Goal: Information Seeking & Learning: Learn about a topic

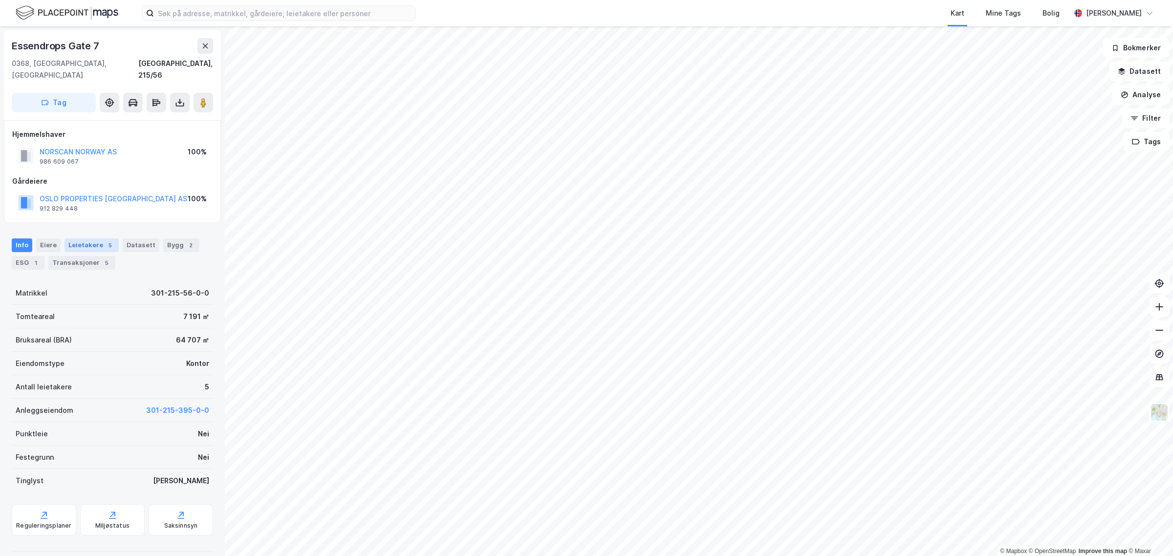
click at [83, 239] on div "Leietakere 5" at bounding box center [92, 246] width 54 height 14
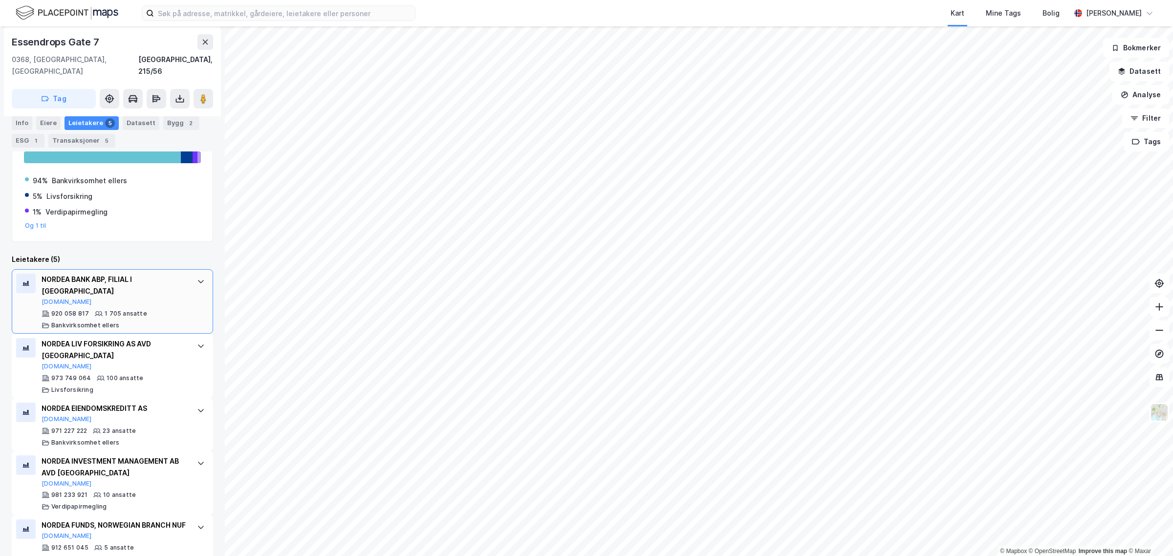
scroll to position [67, 0]
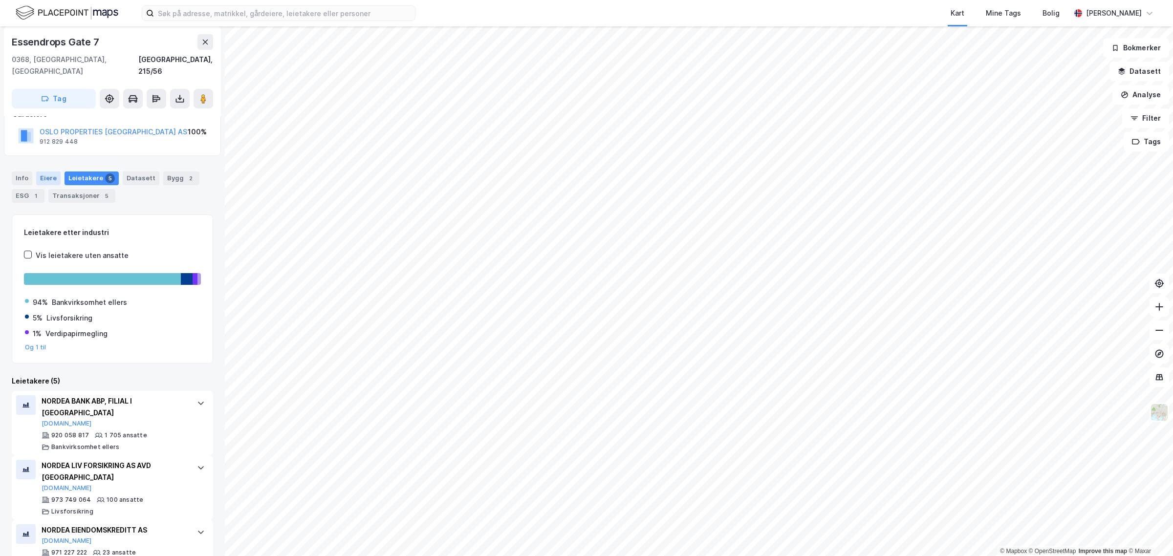
click at [50, 172] on div "Eiere" at bounding box center [48, 179] width 24 height 14
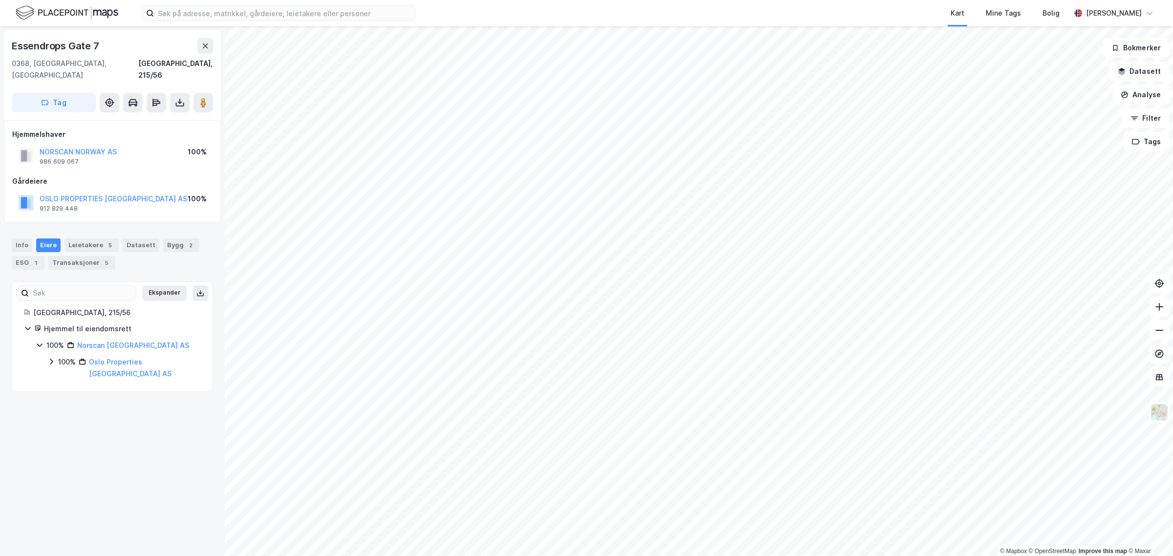
click at [38, 341] on icon at bounding box center [40, 345] width 8 height 8
click at [76, 257] on div "Transaksjoner 8" at bounding box center [81, 263] width 67 height 14
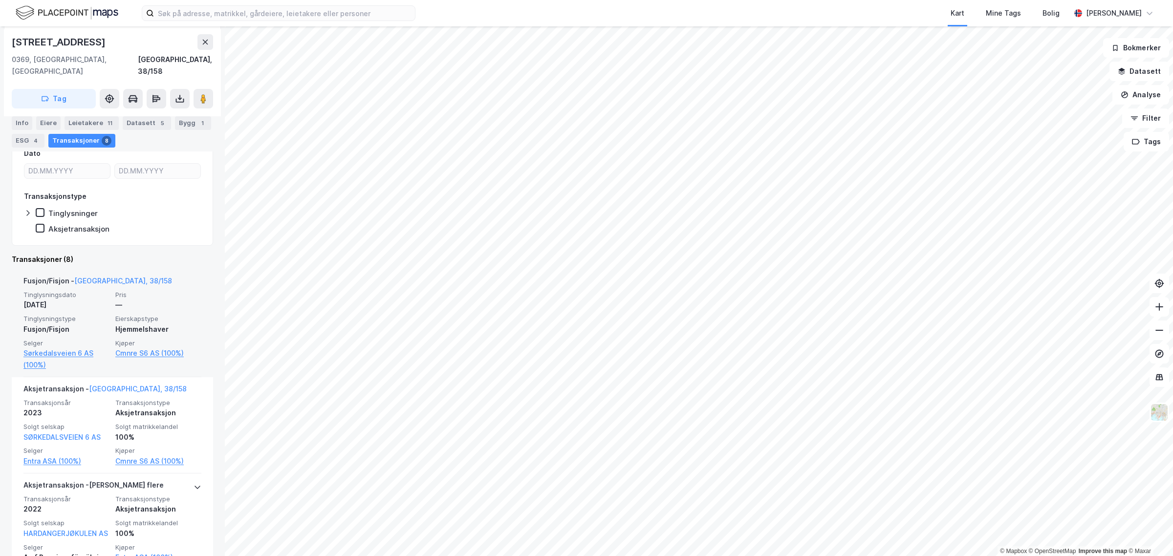
scroll to position [244, 0]
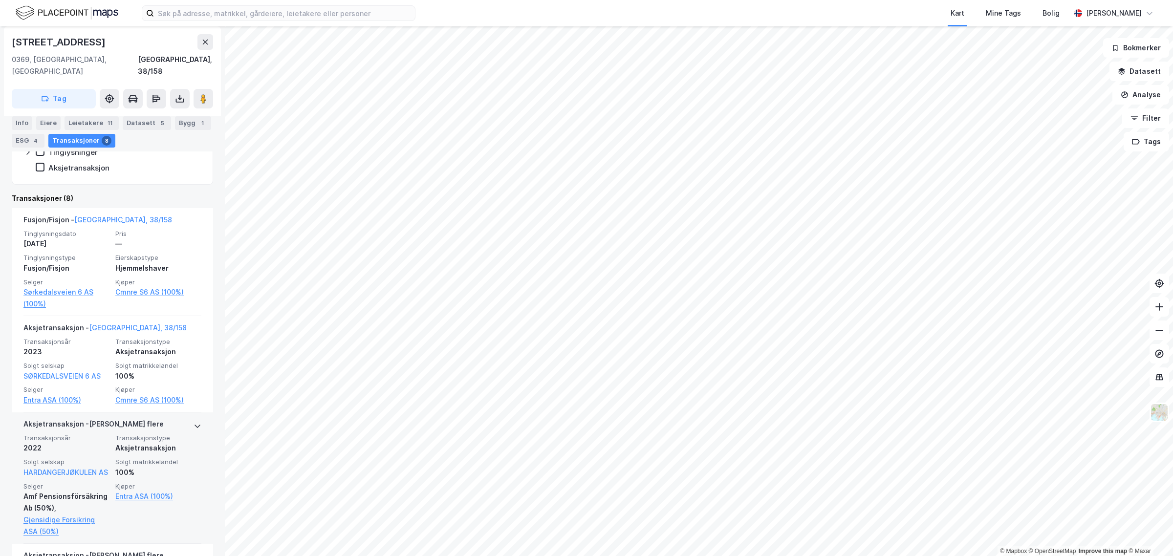
click at [194, 422] on icon at bounding box center [198, 426] width 8 height 8
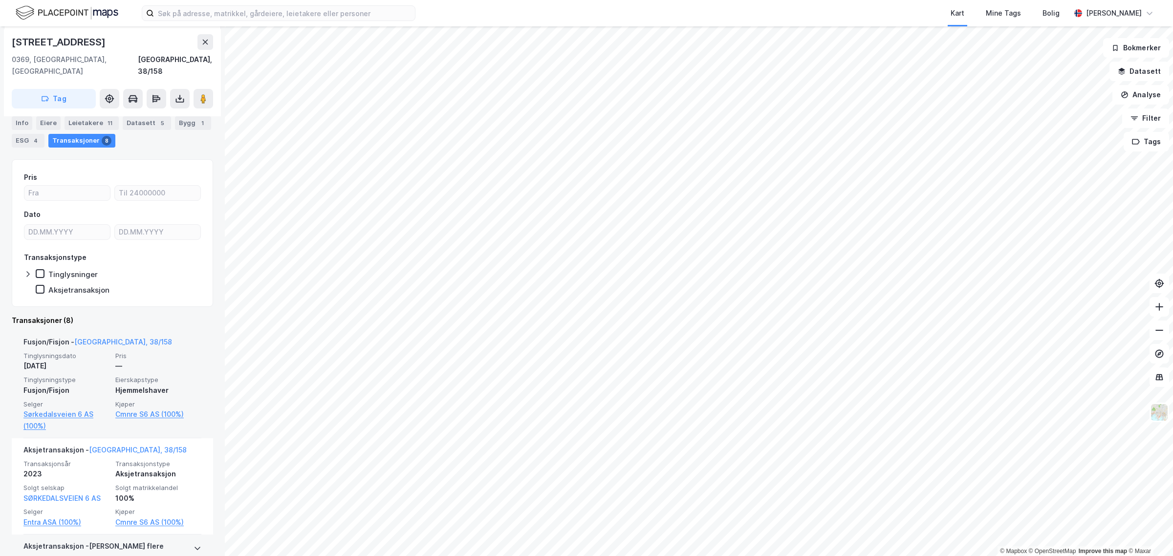
scroll to position [183, 0]
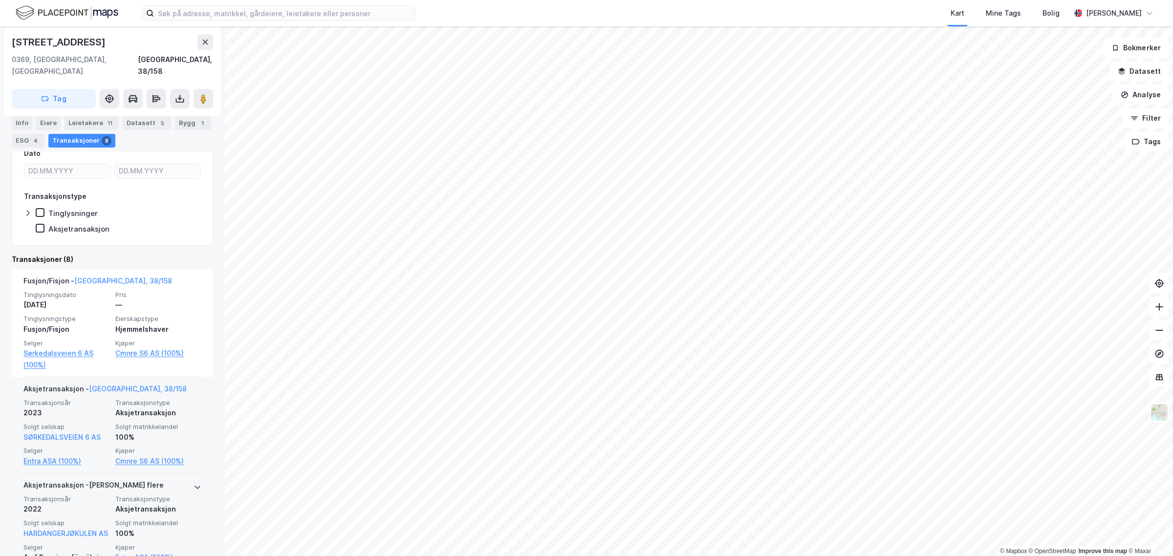
click at [151, 407] on div "Aksjetransaksjon" at bounding box center [158, 413] width 86 height 12
click at [1155, 415] on img at bounding box center [1159, 412] width 19 height 19
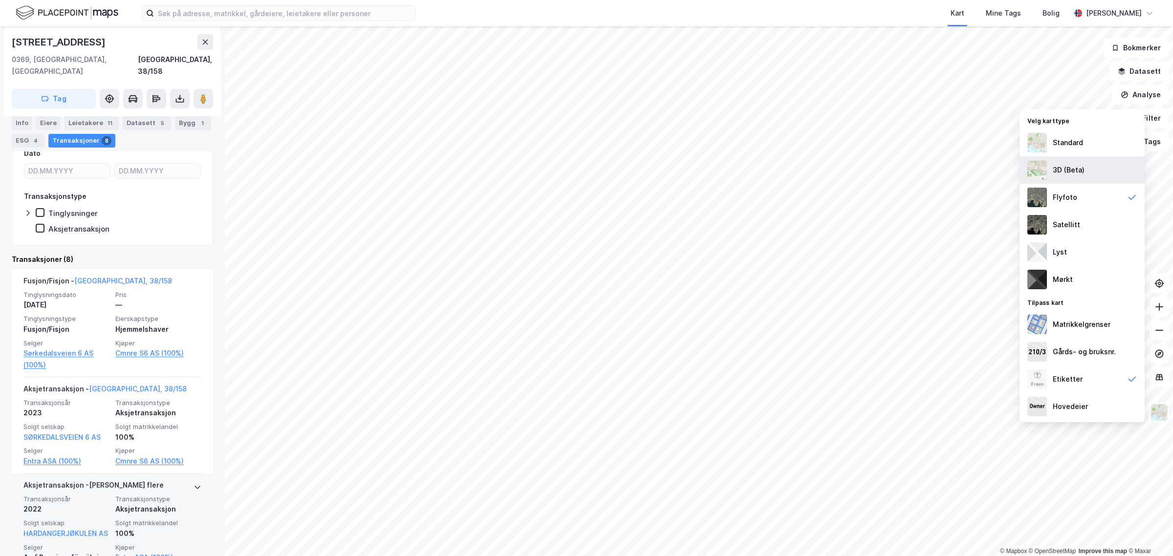
click at [1084, 175] on div "3D (Beta)" at bounding box center [1069, 170] width 32 height 12
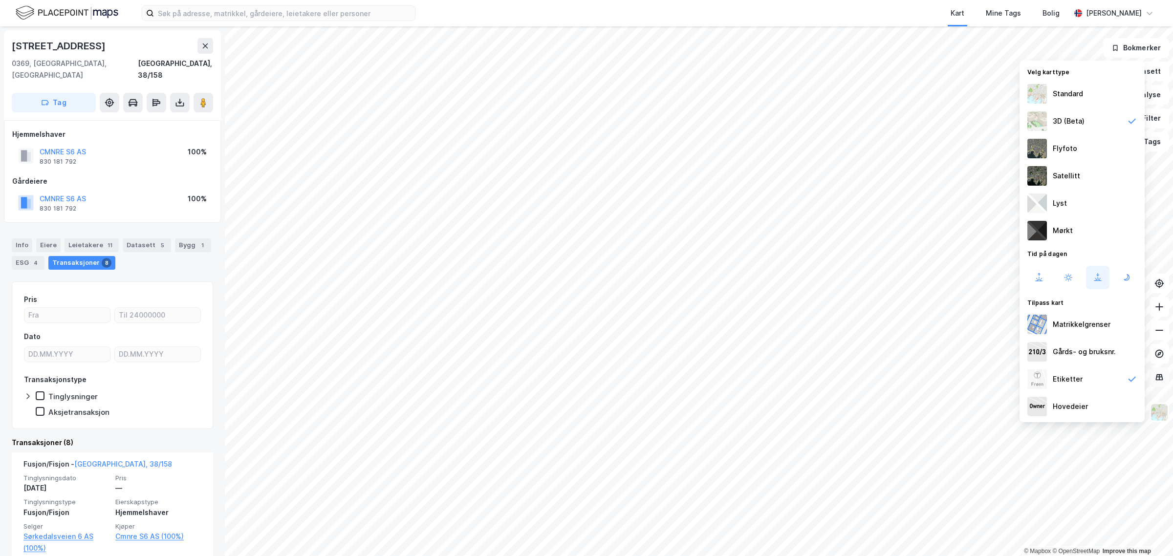
click at [1155, 372] on icon at bounding box center [1160, 377] width 10 height 10
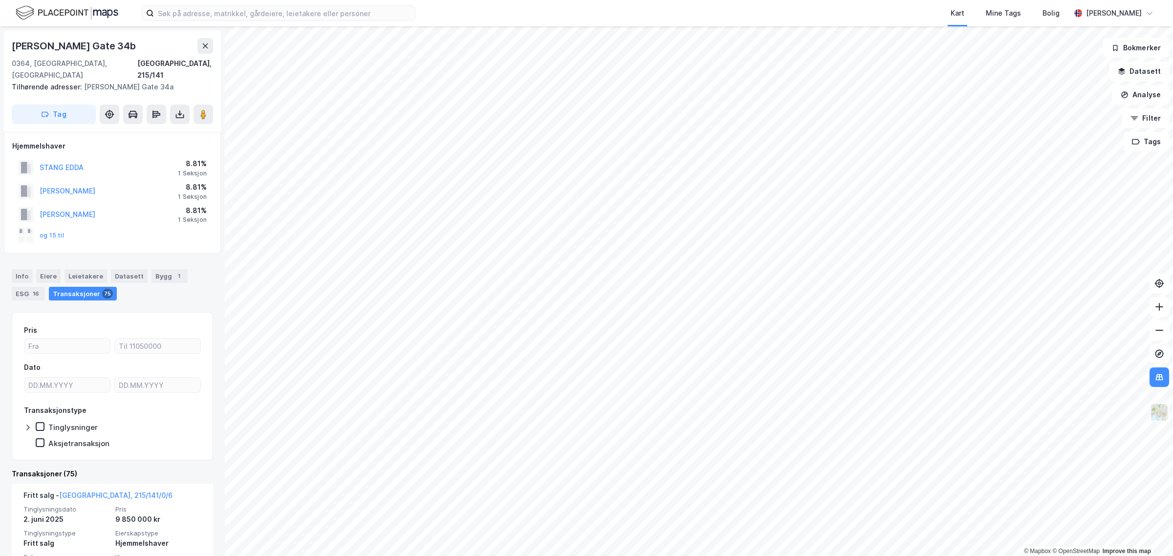
click at [1160, 413] on img at bounding box center [1159, 412] width 19 height 19
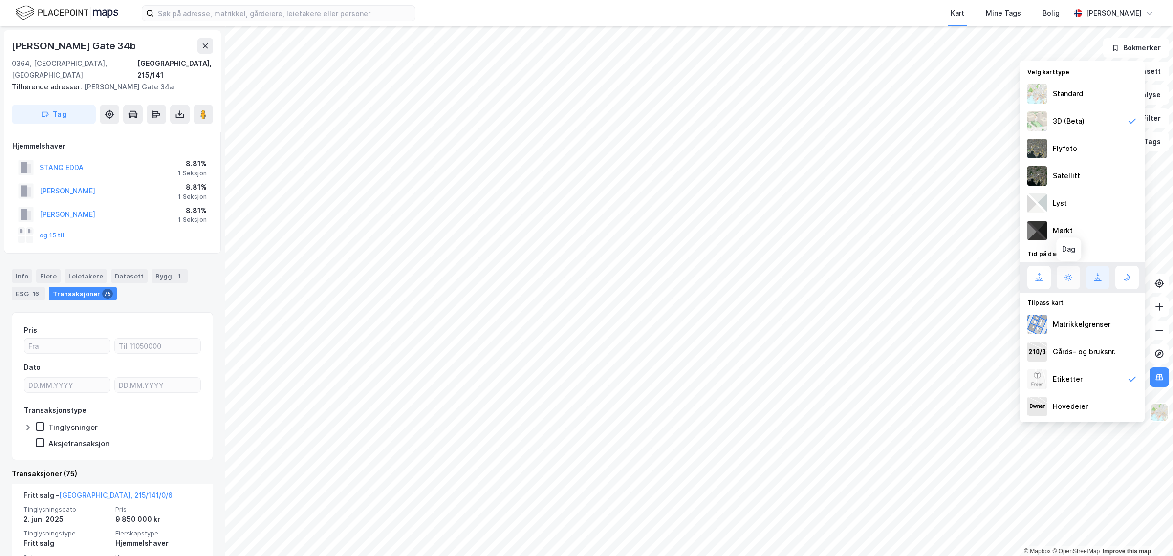
click at [1072, 282] on icon at bounding box center [1069, 278] width 12 height 12
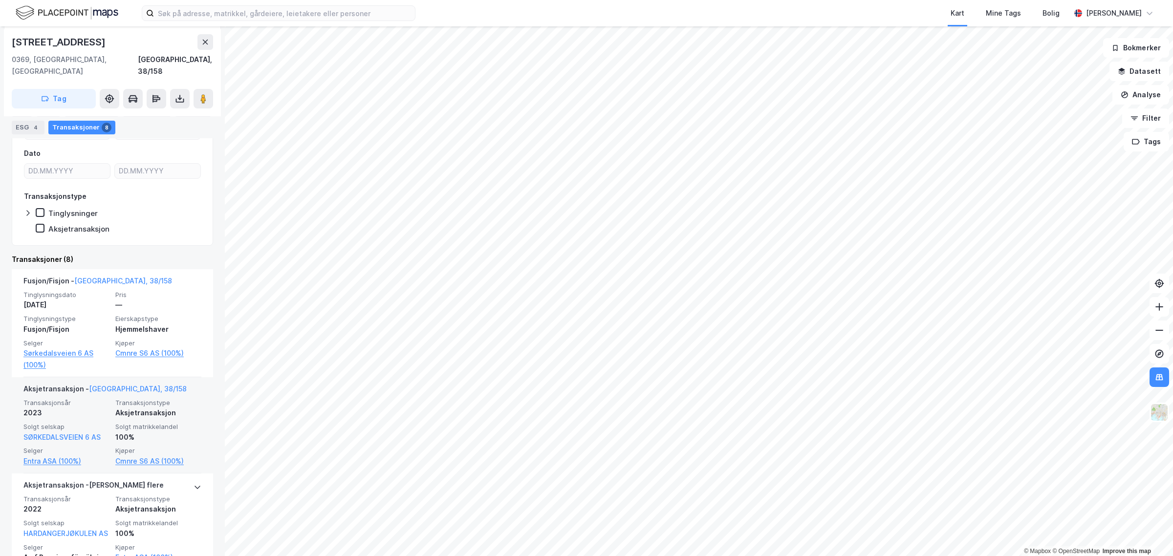
scroll to position [244, 0]
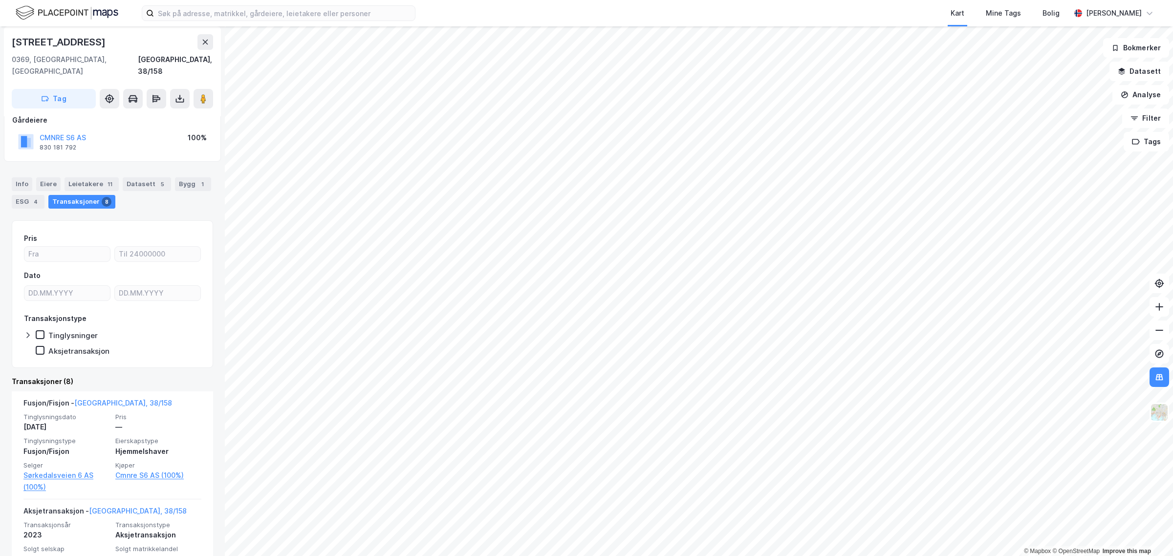
scroll to position [122, 0]
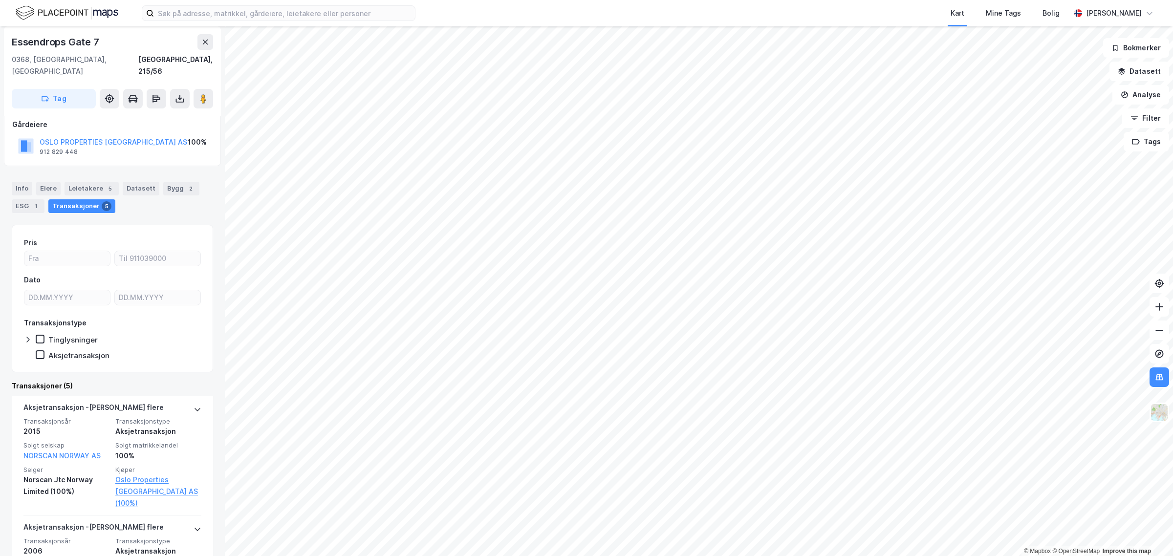
scroll to position [423, 0]
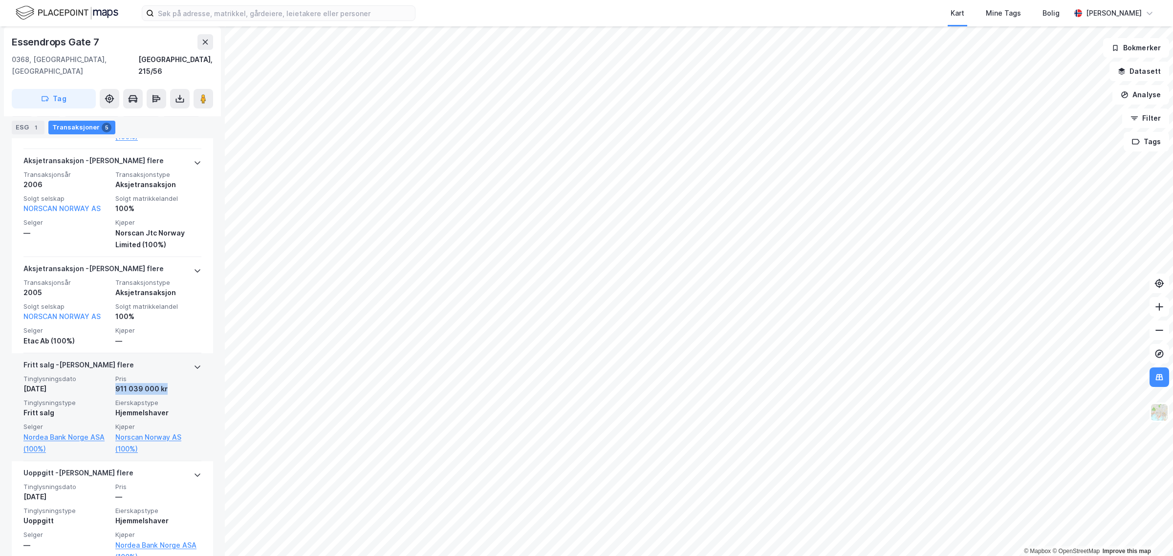
drag, startPoint x: 109, startPoint y: 367, endPoint x: 162, endPoint y: 367, distance: 53.3
click at [162, 375] on div "Tinglysningsdato 25. apr. 2004 Pris 911 039 000 kr Tinglysningstype Fritt salg …" at bounding box center [112, 415] width 178 height 80
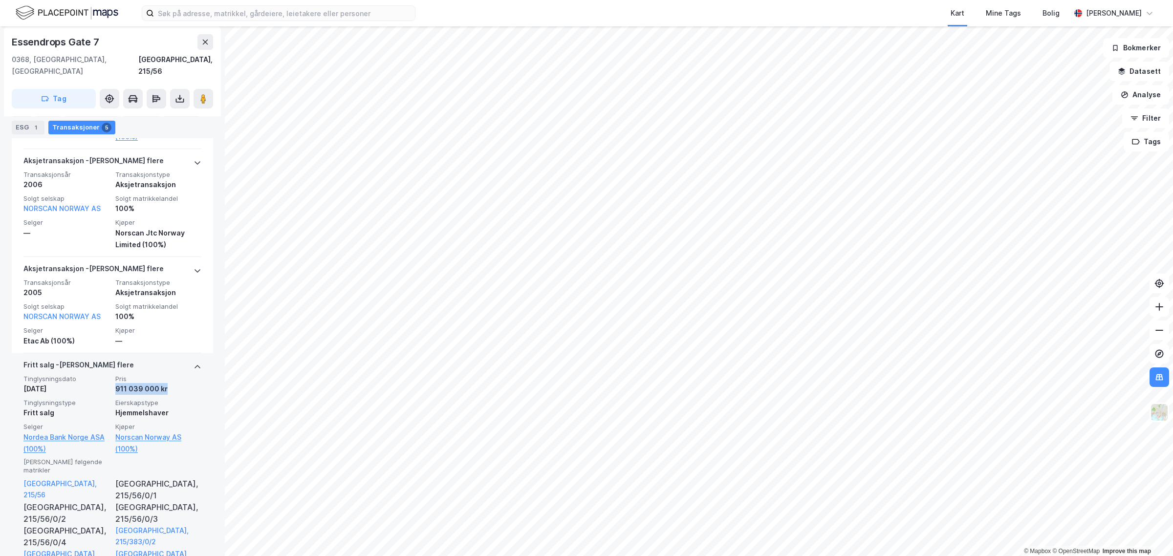
copy div "911 039 000 kr"
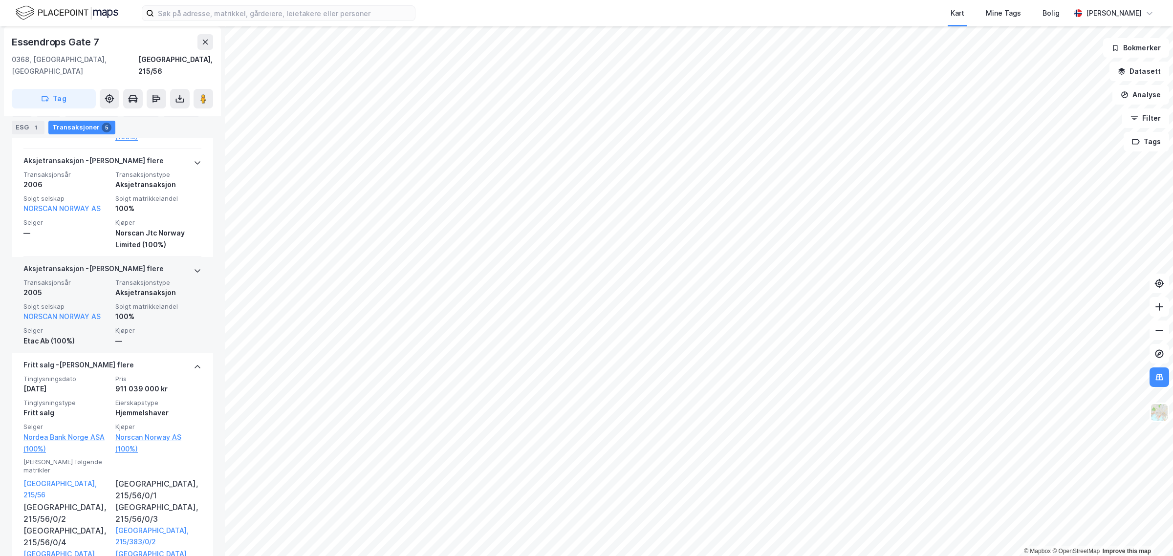
click at [137, 311] on div "100%" at bounding box center [158, 317] width 86 height 12
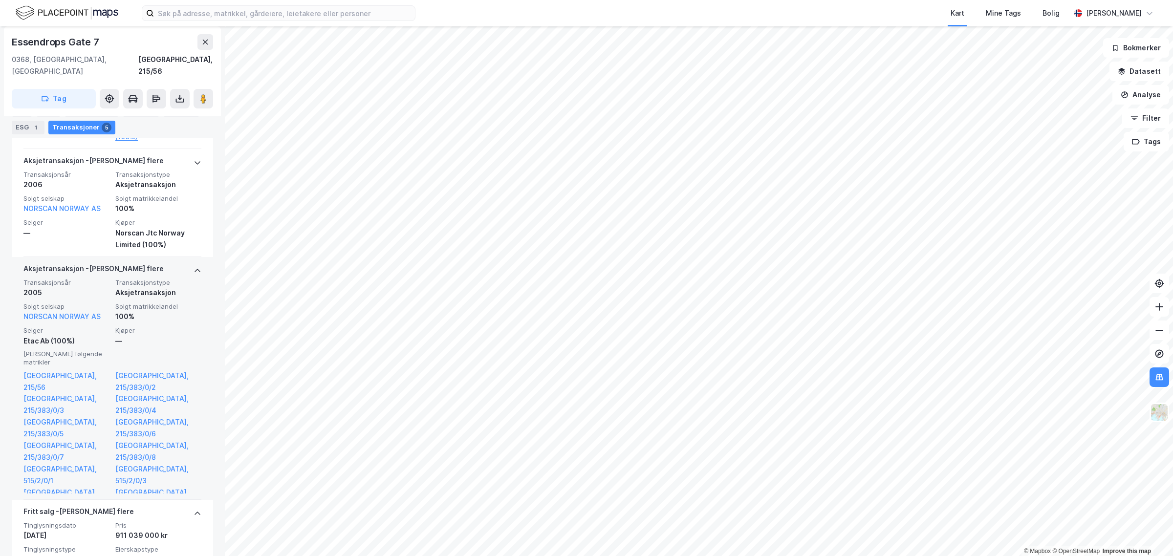
scroll to position [362, 0]
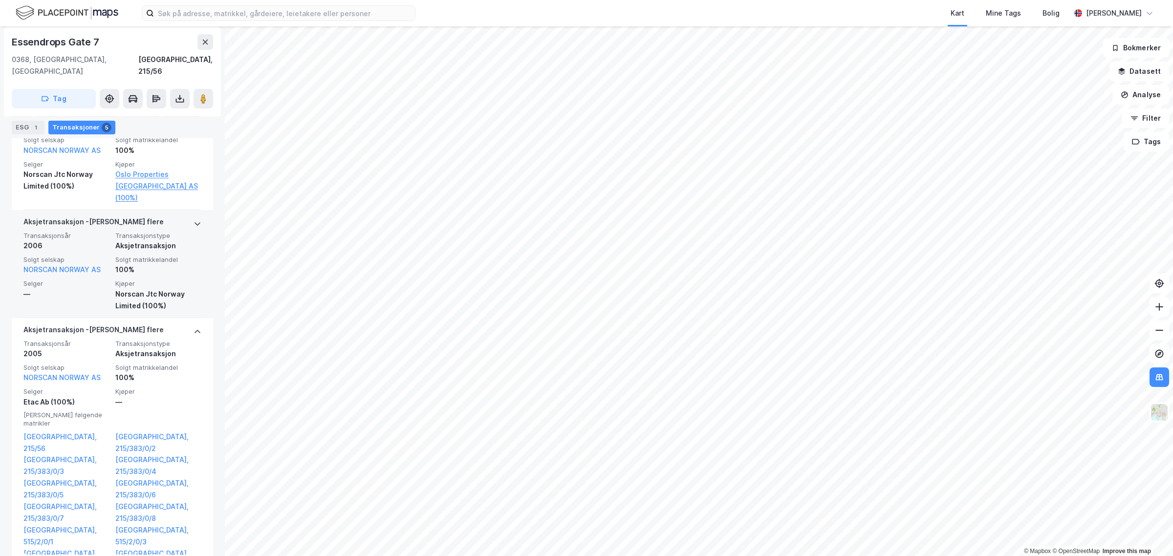
click at [165, 264] on div "100%" at bounding box center [158, 270] width 86 height 12
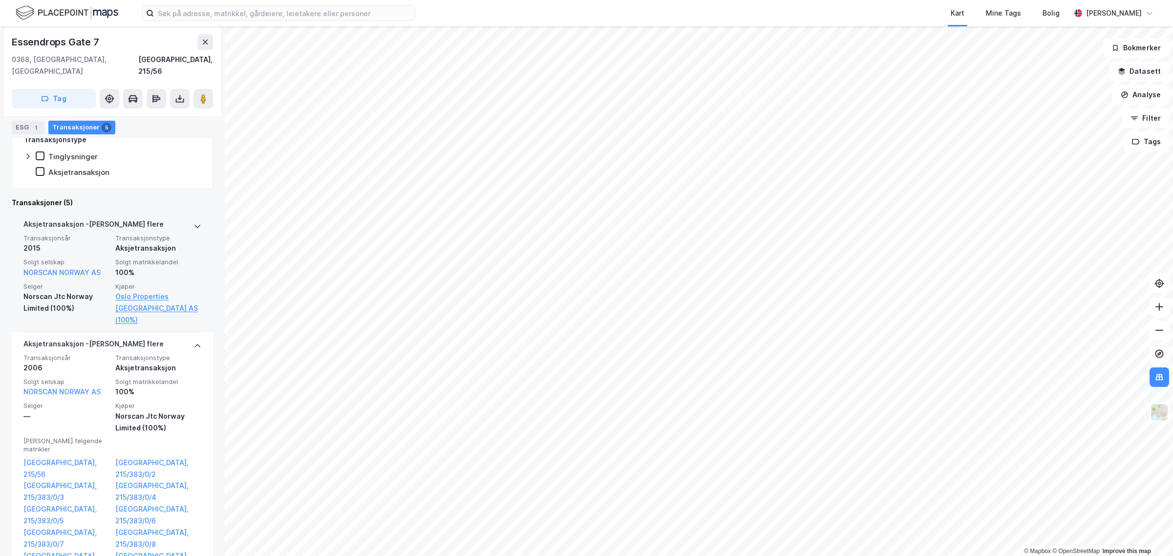
scroll to position [118, 0]
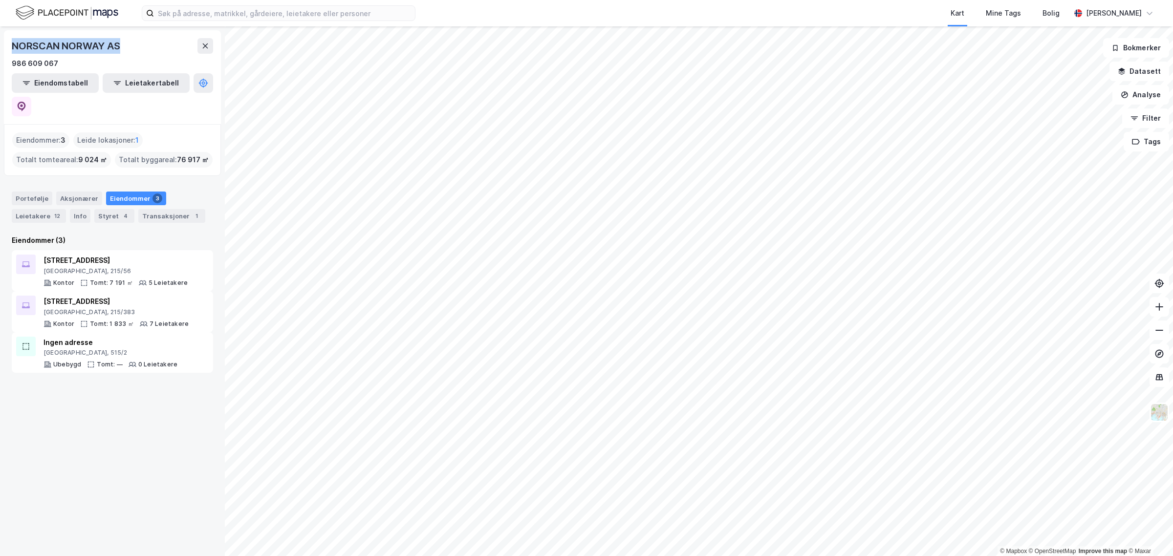
drag, startPoint x: 123, startPoint y: 47, endPoint x: 0, endPoint y: 51, distance: 123.3
click at [0, 51] on div "NORSCAN [GEOGRAPHIC_DATA] AS 986 609 067 Eiendomstabell Leietakertabell Eiendom…" at bounding box center [112, 291] width 225 height 530
copy div "NORSCAN NORWAY AS"
